Goal: Book appointment/travel/reservation

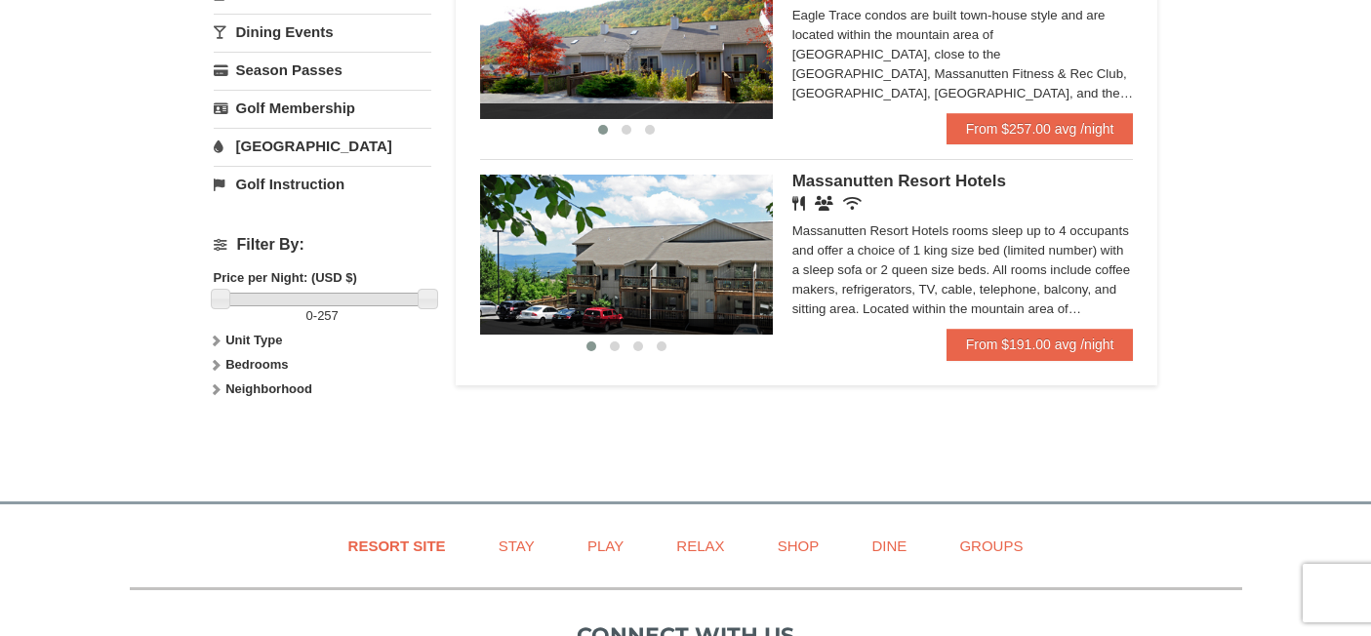
scroll to position [741, 0]
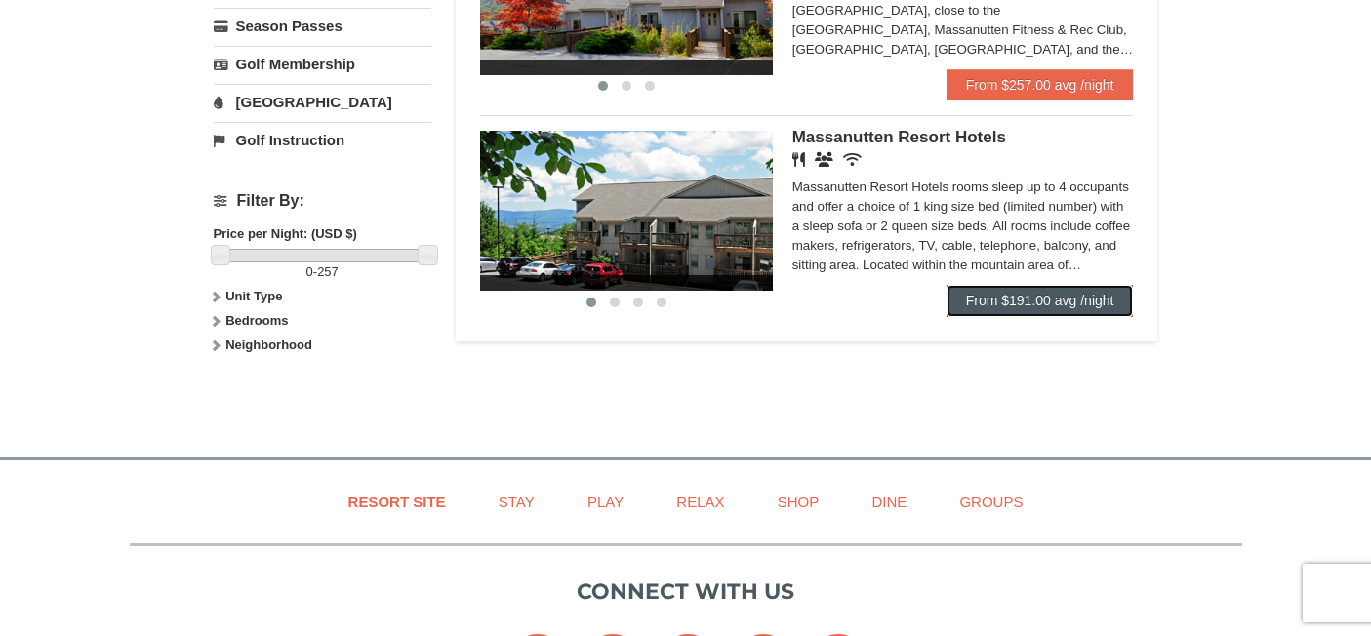
click at [1113, 297] on link "From $191.00 avg /night" at bounding box center [1039, 300] width 187 height 31
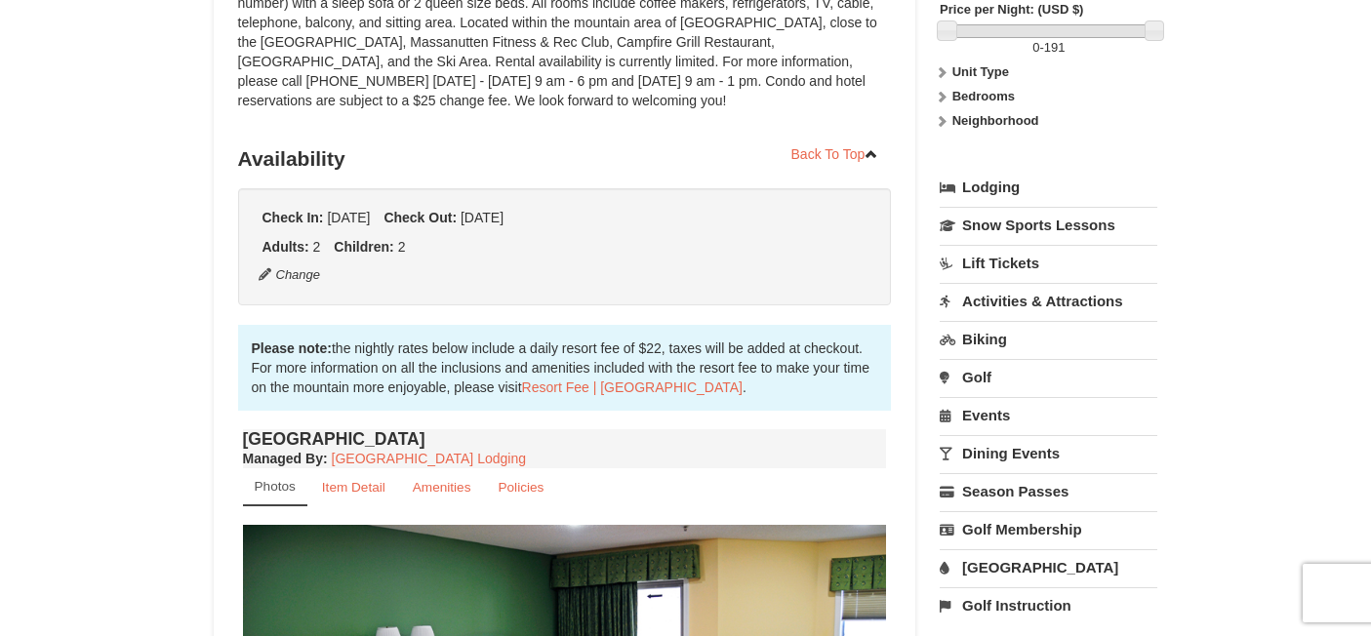
scroll to position [315, 0]
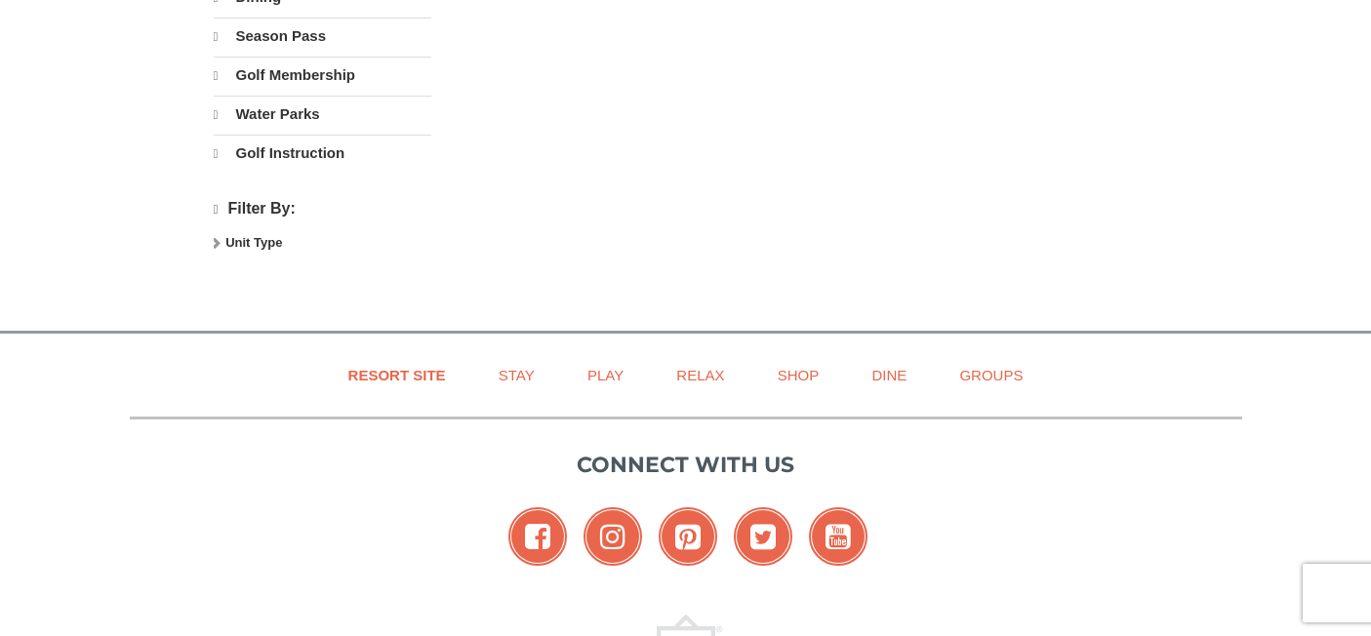
select select "9"
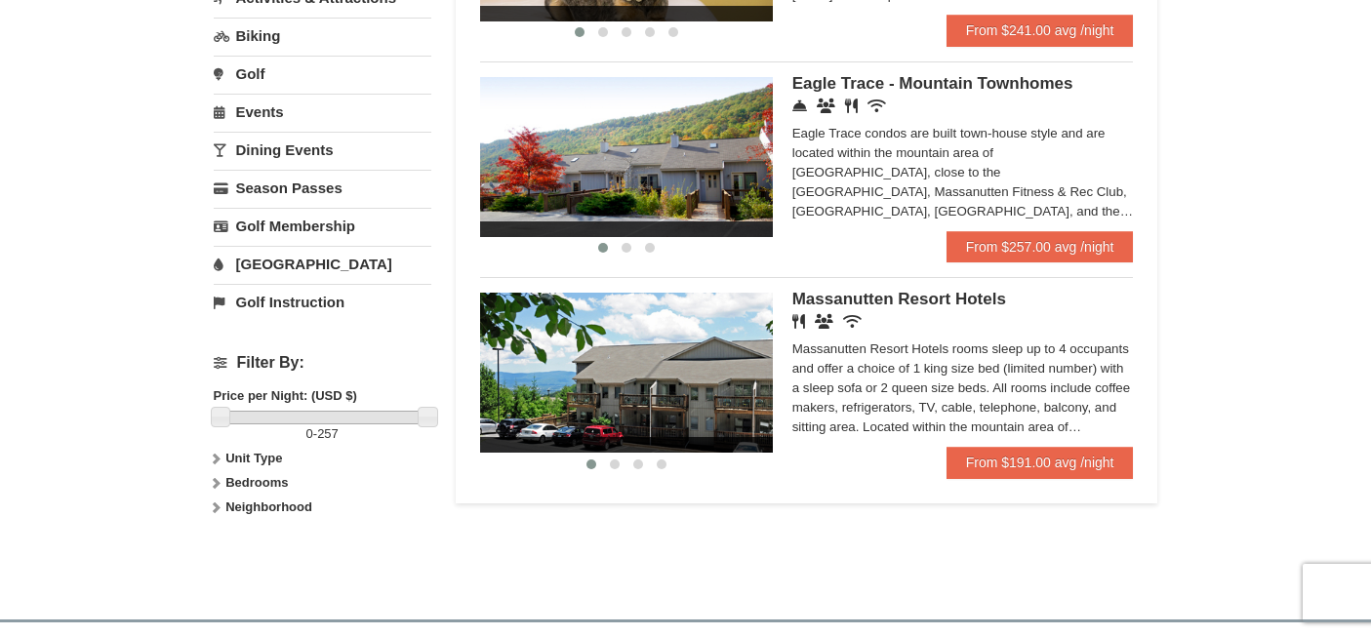
scroll to position [481, 0]
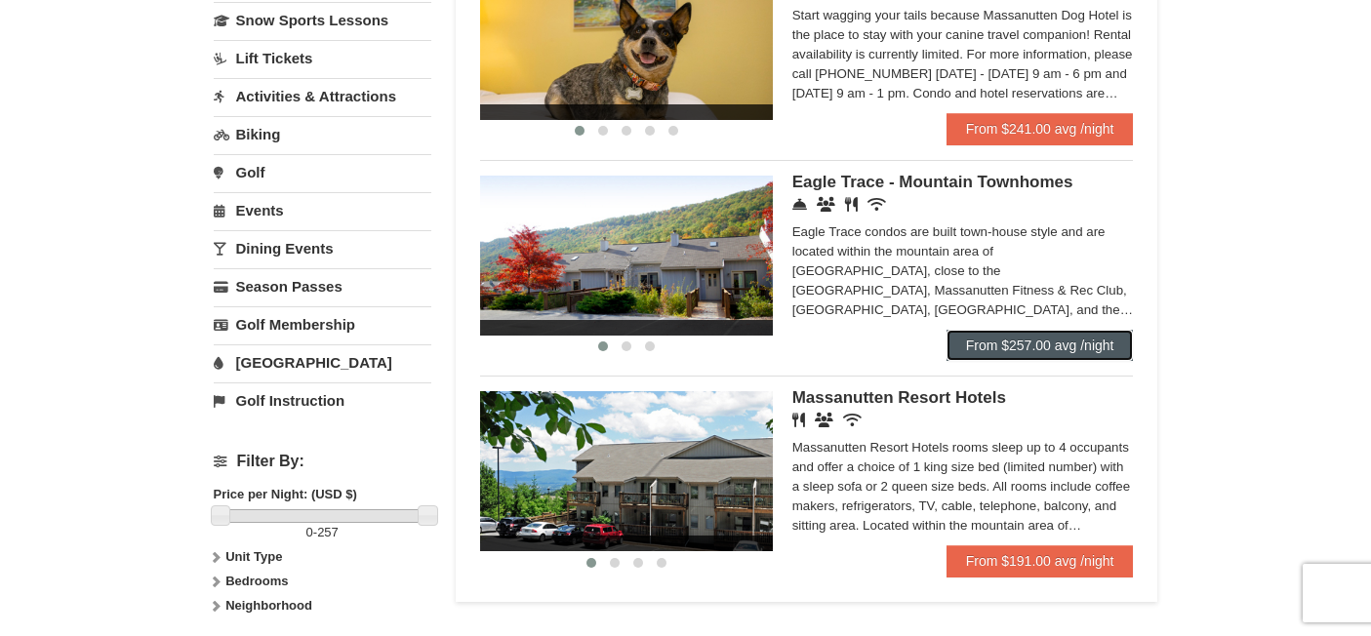
click at [1013, 343] on link "From $257.00 avg /night" at bounding box center [1039, 345] width 187 height 31
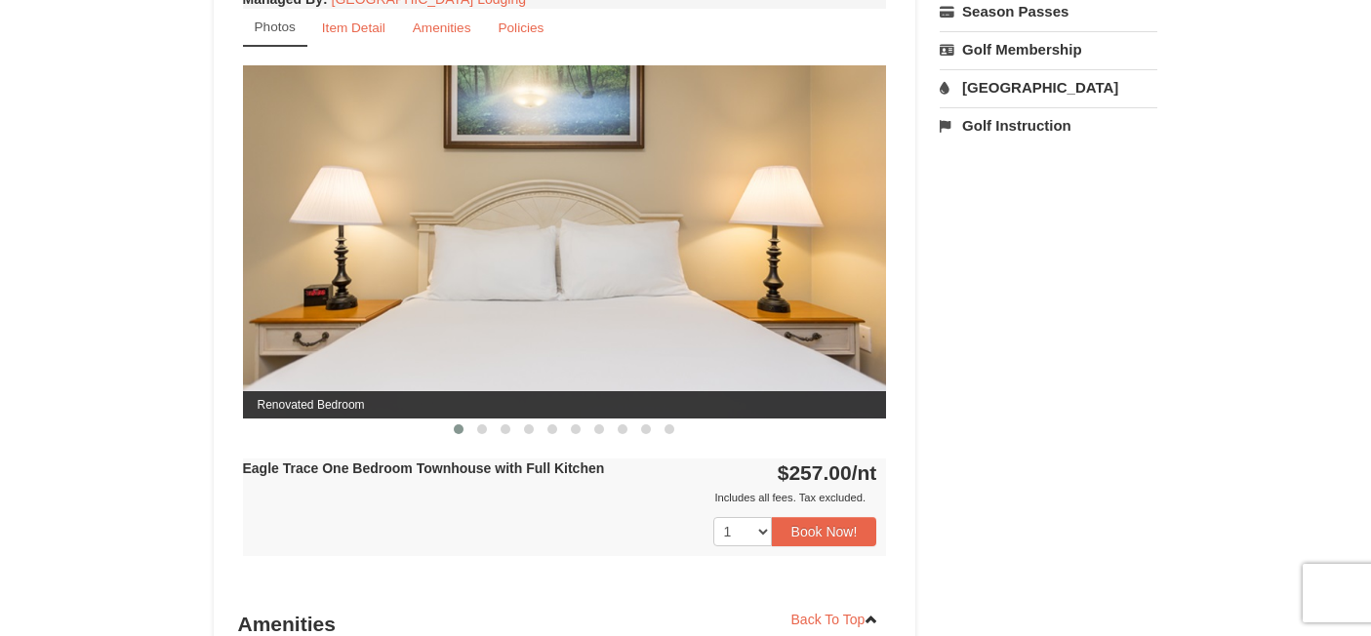
scroll to position [771, 0]
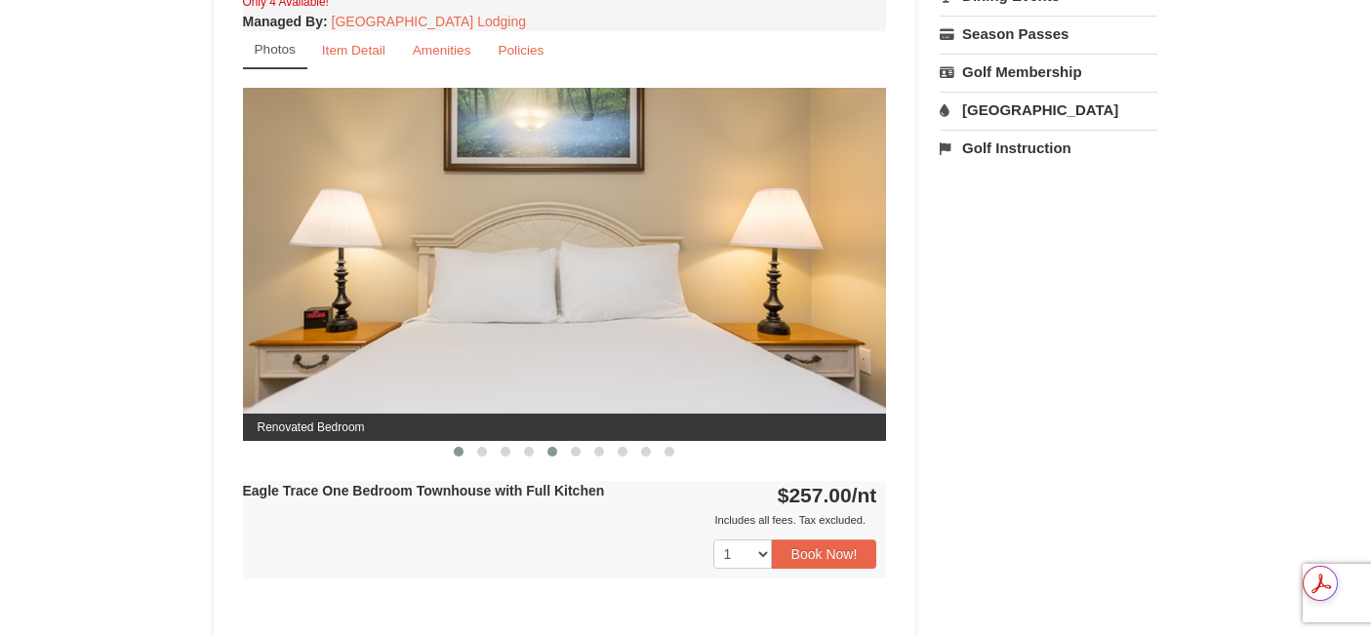
click at [552, 449] on span at bounding box center [552, 452] width 10 height 10
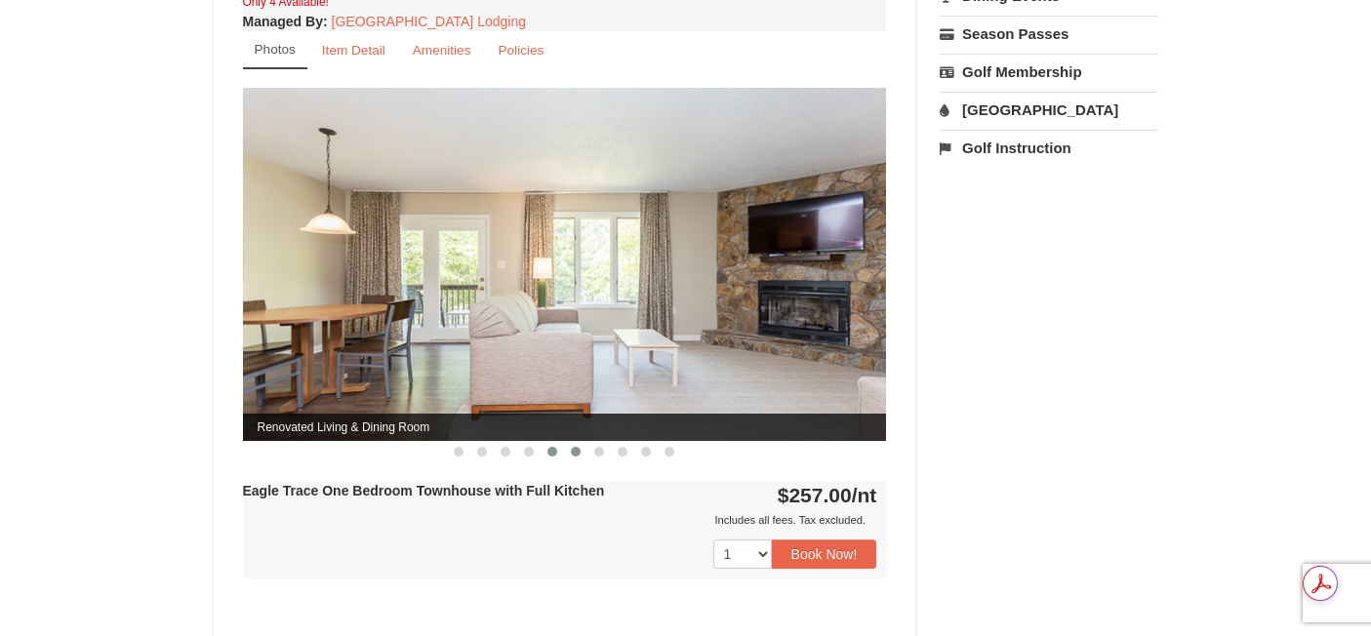
click at [583, 449] on button at bounding box center [575, 452] width 23 height 20
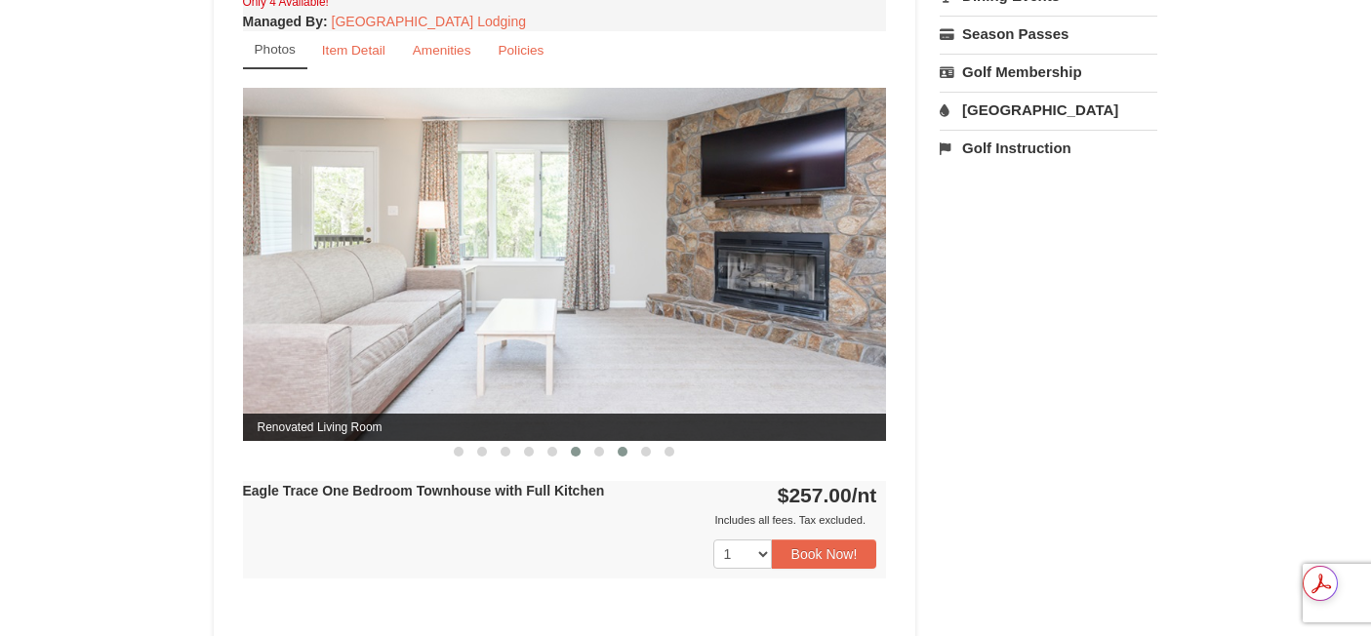
click at [614, 451] on button at bounding box center [622, 452] width 23 height 20
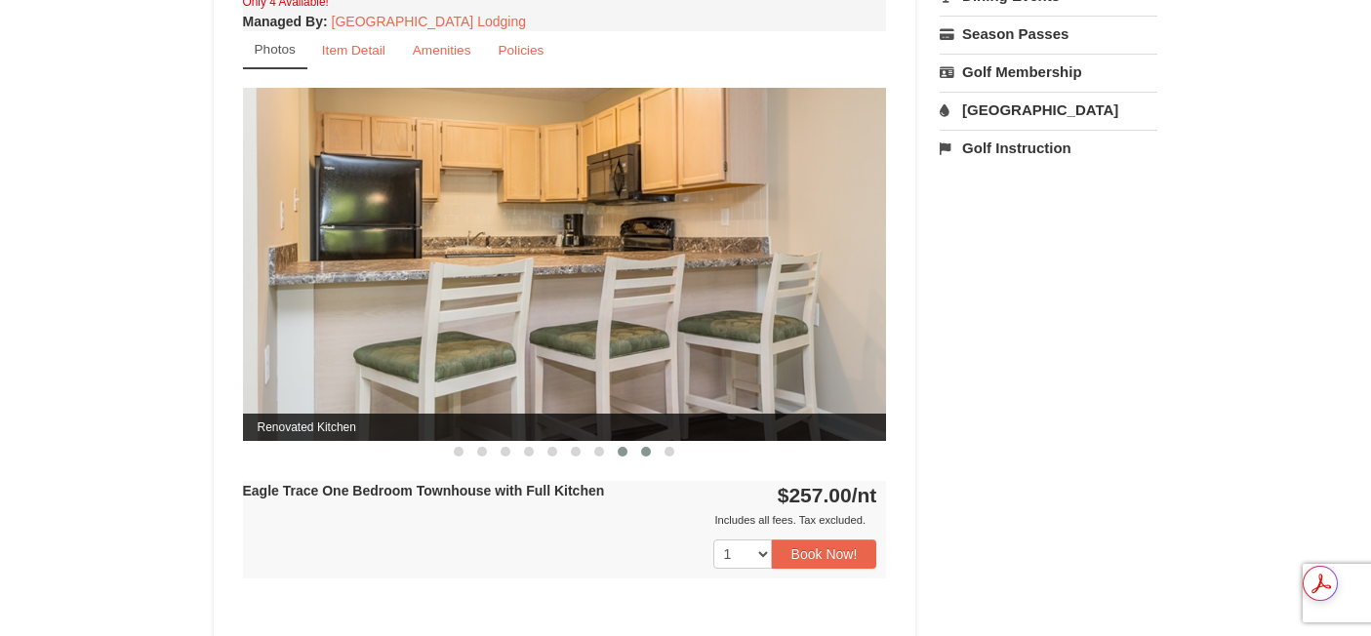
click at [637, 452] on button at bounding box center [645, 452] width 23 height 20
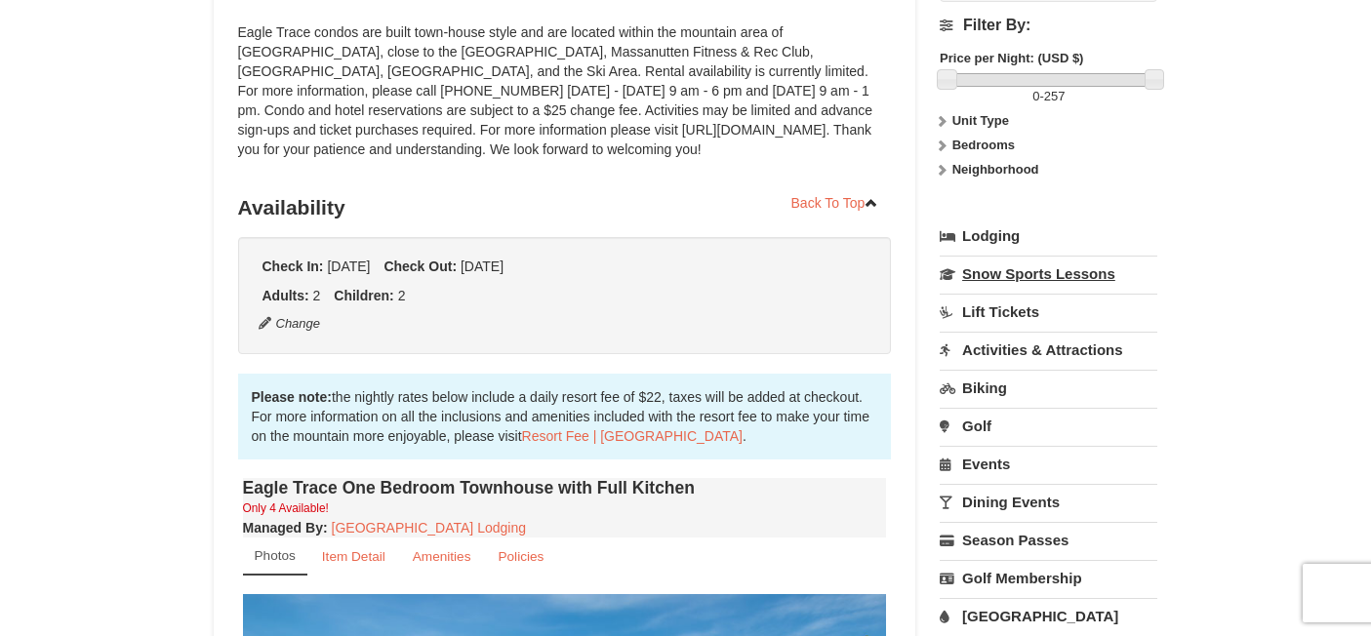
scroll to position [219, 0]
